Goal: Find specific page/section: Find specific page/section

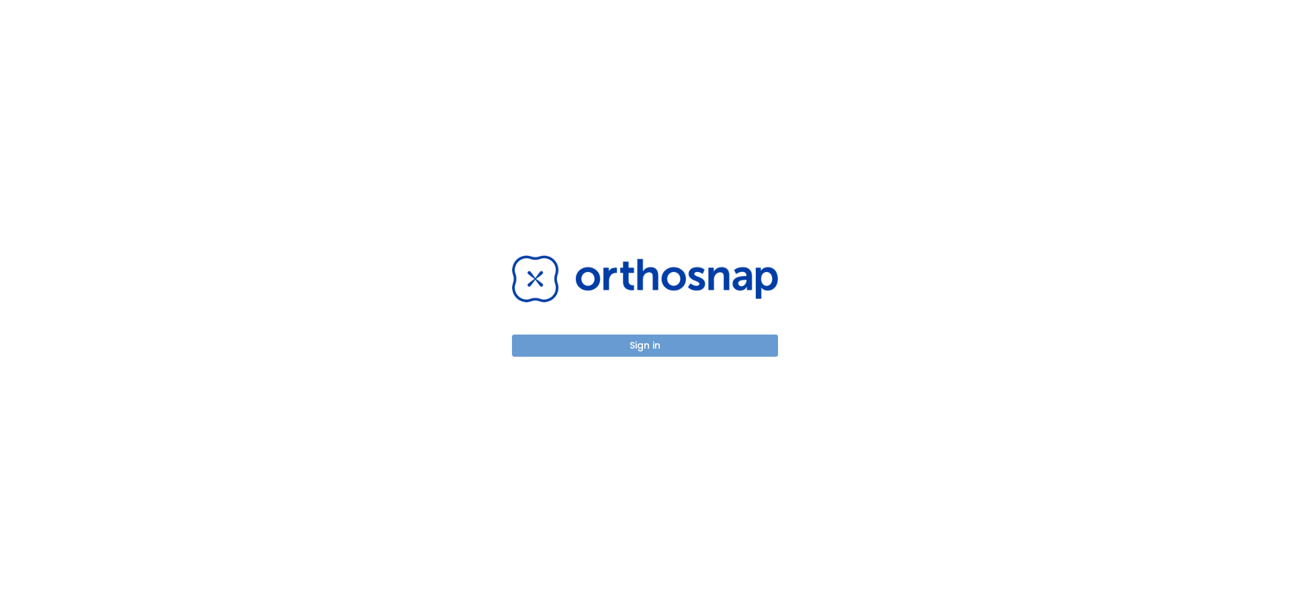
click at [639, 347] on button "Sign in" at bounding box center [645, 346] width 266 height 22
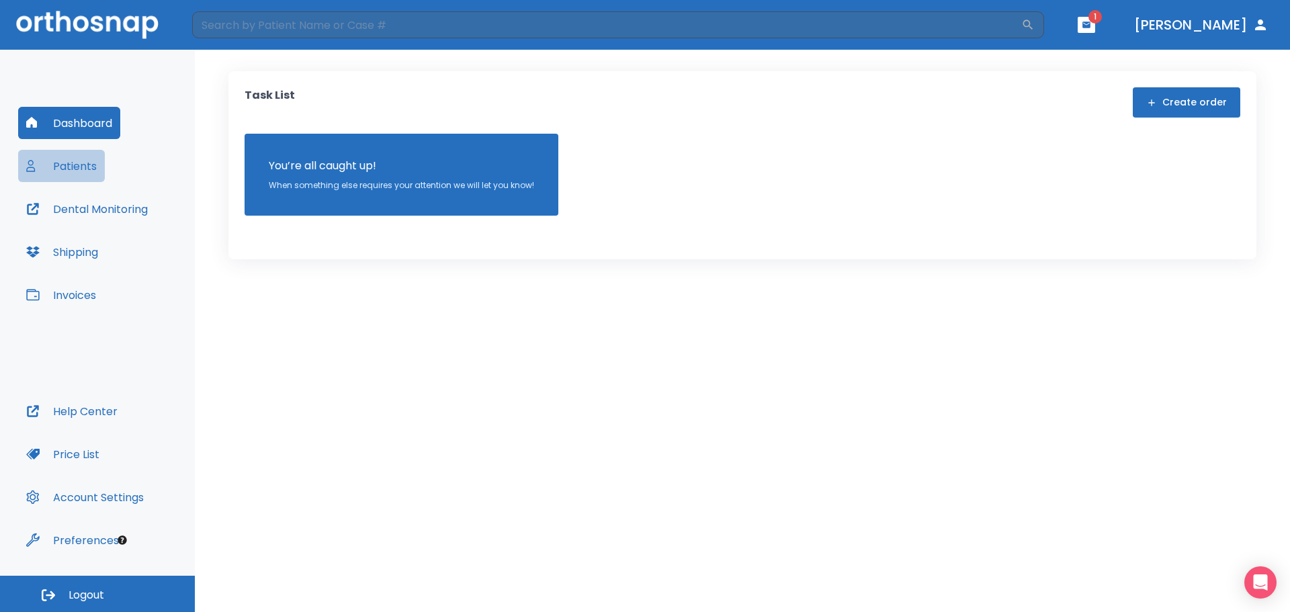
click at [71, 168] on button "Patients" at bounding box center [61, 166] width 87 height 32
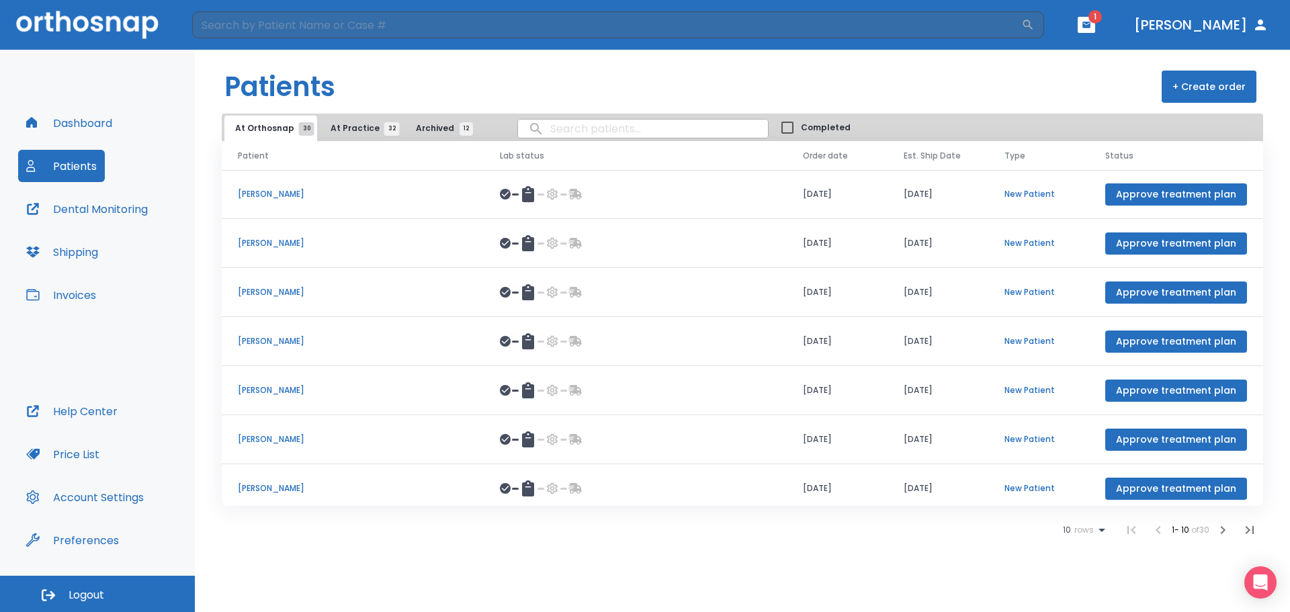
click at [562, 128] on input "search" at bounding box center [643, 129] width 250 height 26
type input "n"
type input "berwick"
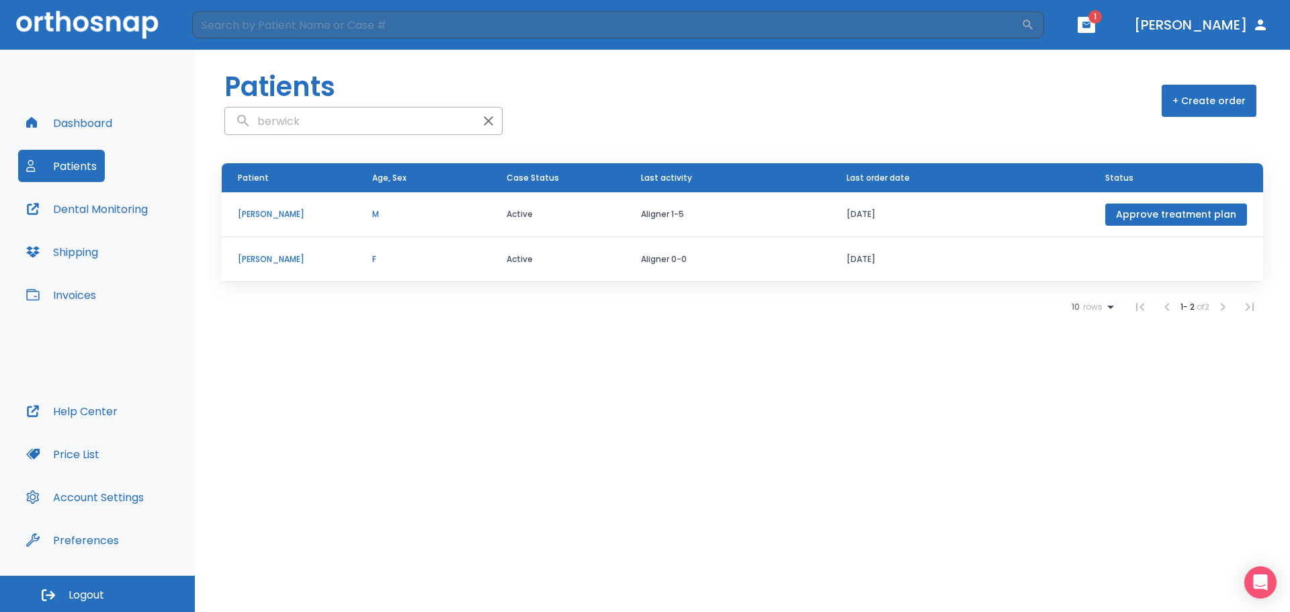
click at [280, 263] on p "[PERSON_NAME]" at bounding box center [289, 259] width 102 height 12
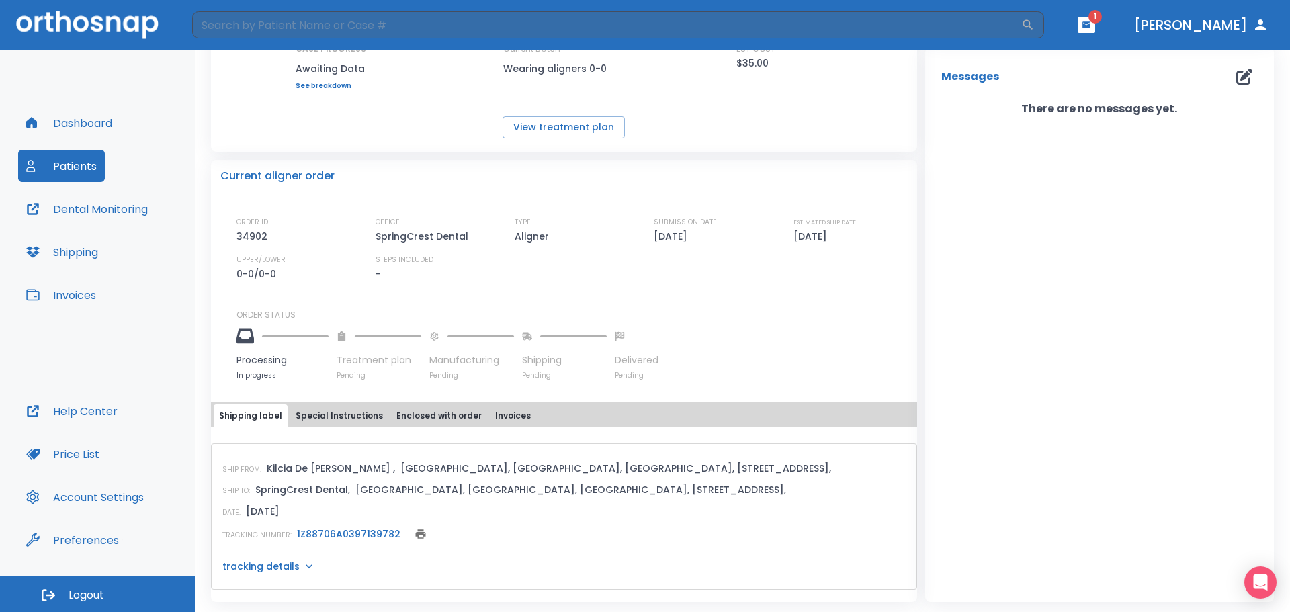
scroll to position [192, 0]
click at [500, 417] on button "Invoices" at bounding box center [513, 415] width 46 height 23
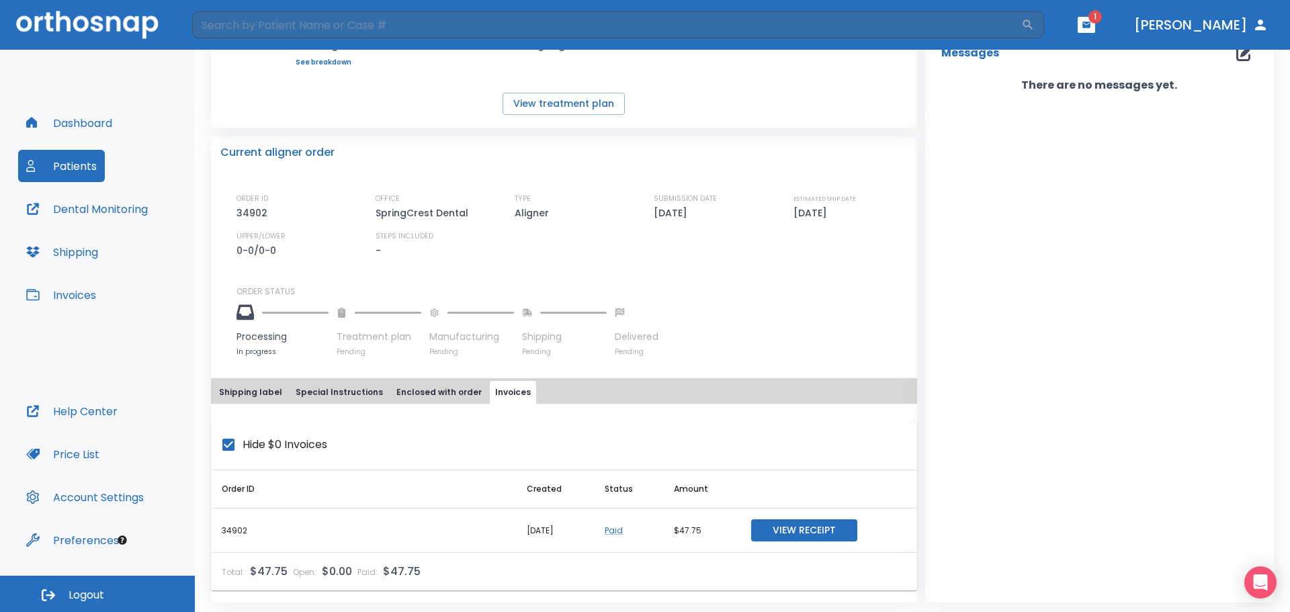
scroll to position [216, 0]
